Goal: Information Seeking & Learning: Learn about a topic

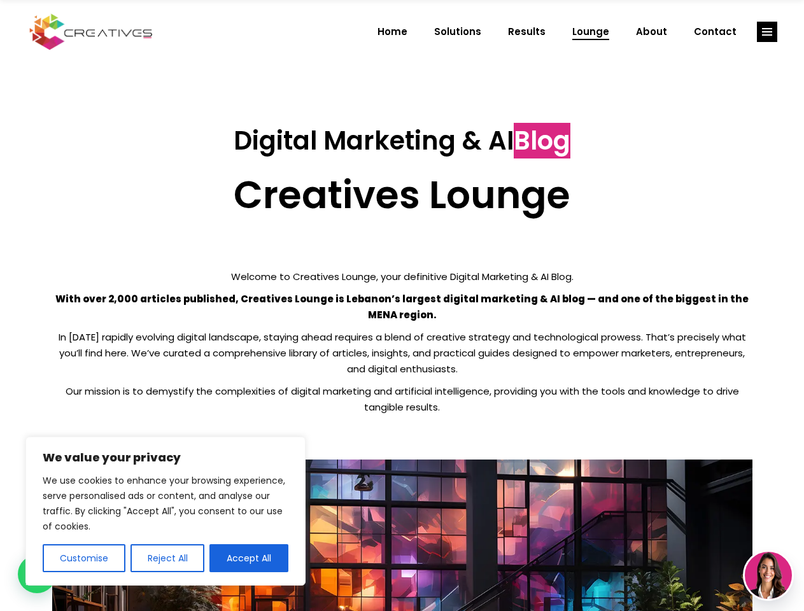
click at [402, 306] on p "With over 2,000 articles published, Creatives Lounge is Lebanon’s largest digit…" at bounding box center [402, 307] width 700 height 32
click at [83, 558] on button "Customise" at bounding box center [84, 558] width 83 height 28
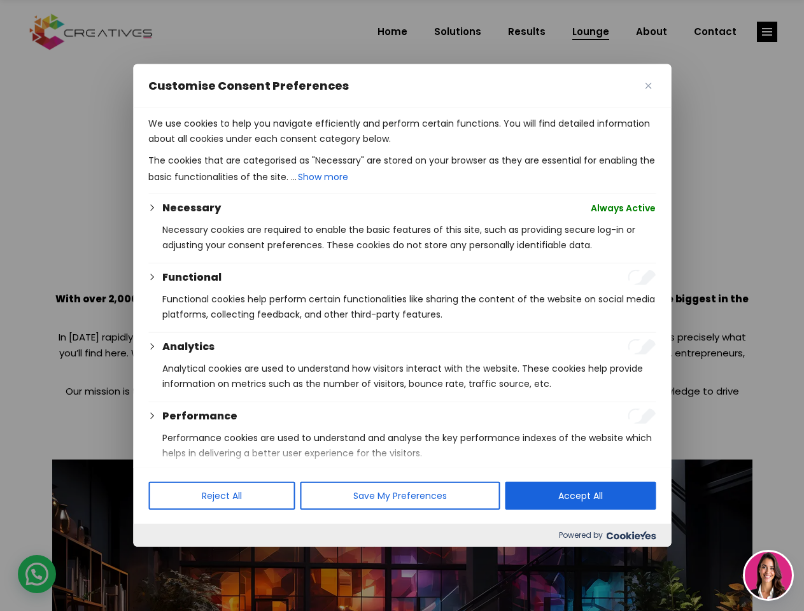
click at [167, 558] on div at bounding box center [402, 305] width 804 height 611
click at [249, 146] on p "We use cookies to help you navigate efficiently and perform certain functions. …" at bounding box center [401, 131] width 507 height 31
click at [767, 32] on div at bounding box center [402, 305] width 804 height 611
click at [768, 576] on img at bounding box center [768, 575] width 47 height 47
